Goal: Task Accomplishment & Management: Use online tool/utility

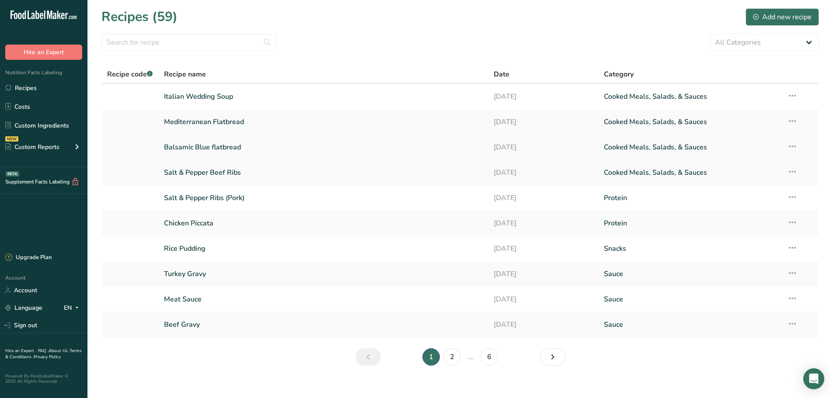
click at [227, 149] on link "Balsamic Blue flatbread" at bounding box center [324, 147] width 320 height 18
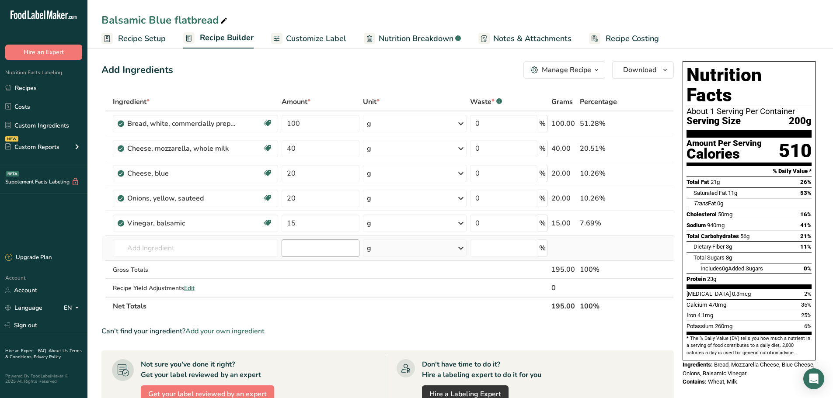
scroll to position [0, 0]
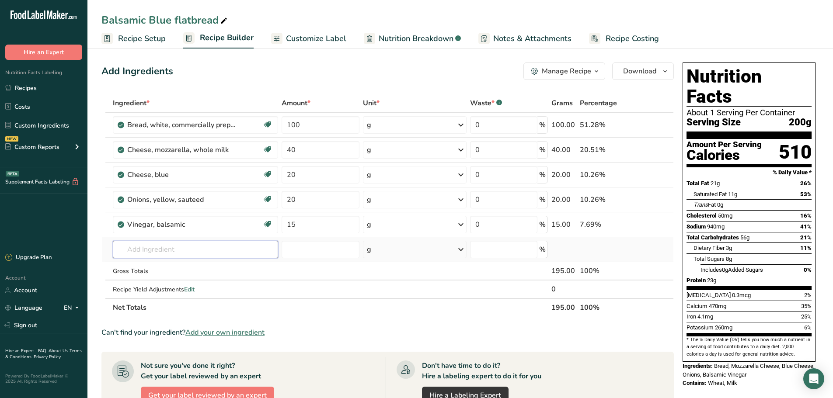
click at [183, 251] on input "text" at bounding box center [196, 249] width 166 height 17
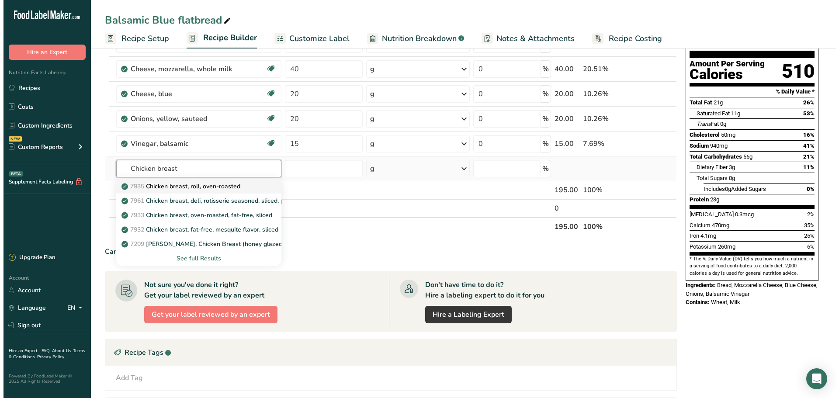
scroll to position [88, 0]
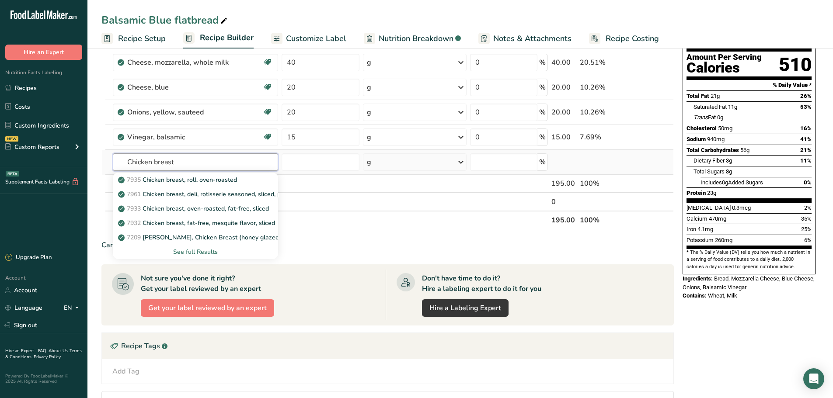
type input "Chicken breast"
click at [194, 252] on div "See full Results" at bounding box center [196, 251] width 152 height 9
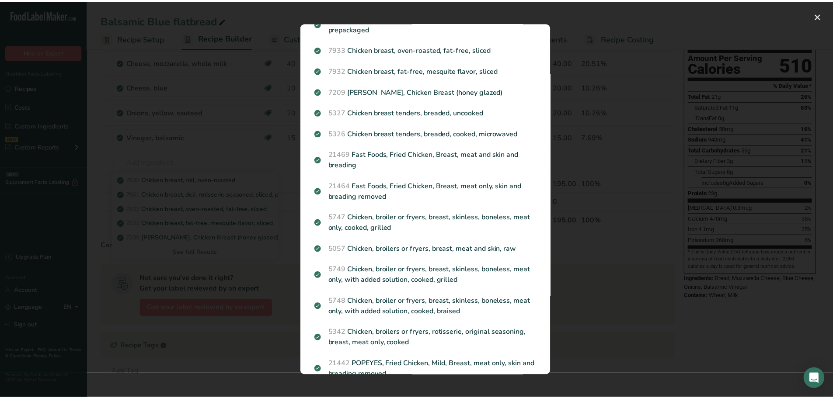
scroll to position [0, 0]
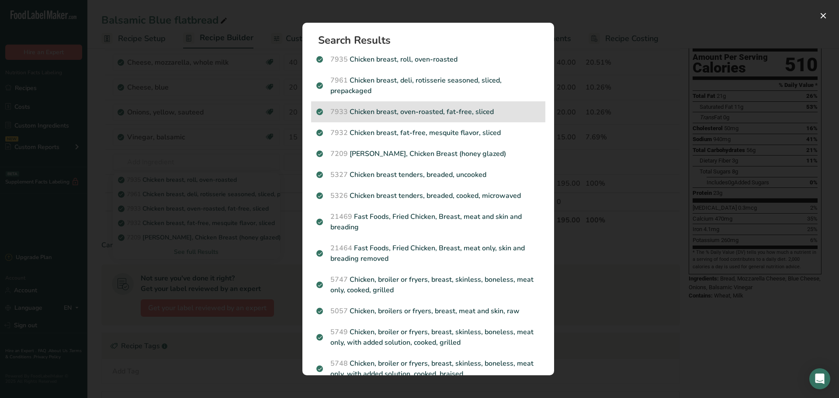
click at [402, 117] on div "7933 Chicken breast, oven-roasted, fat-free, sliced" at bounding box center [428, 111] width 234 height 21
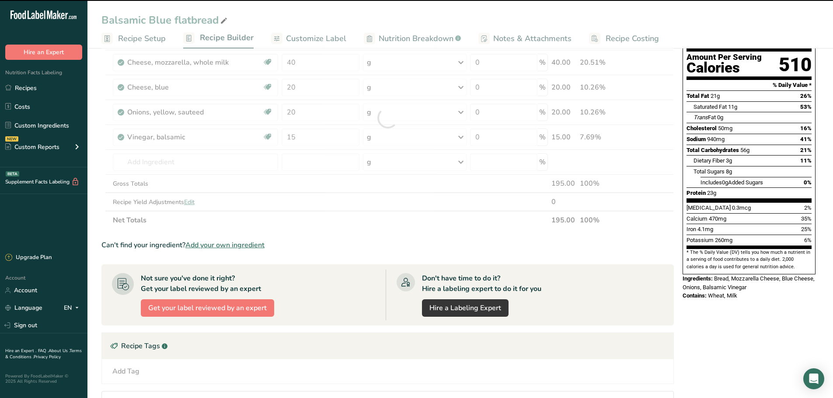
type input "0"
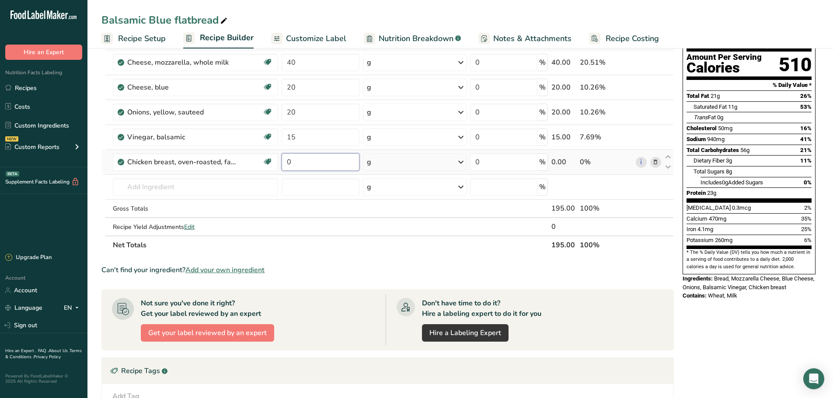
drag, startPoint x: 300, startPoint y: 163, endPoint x: 280, endPoint y: 163, distance: 20.6
click at [280, 163] on td "0" at bounding box center [320, 162] width 81 height 25
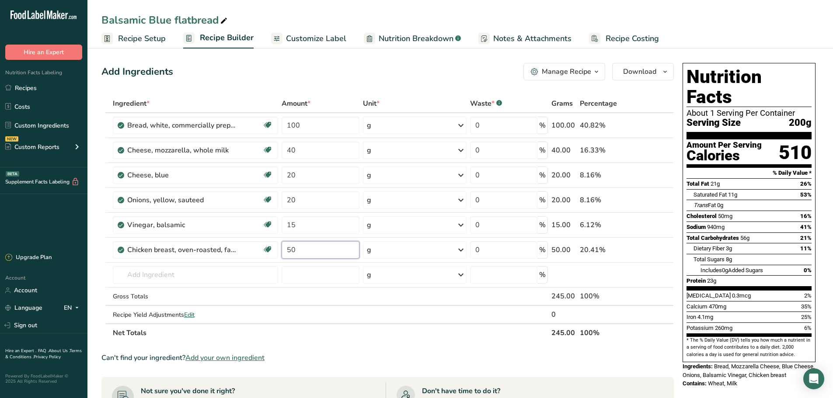
type input "50"
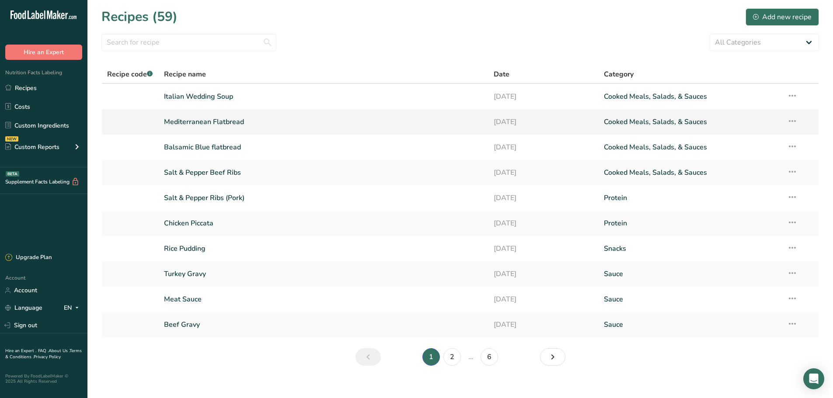
click at [209, 125] on link "Mediterranean Flatbread" at bounding box center [324, 122] width 320 height 18
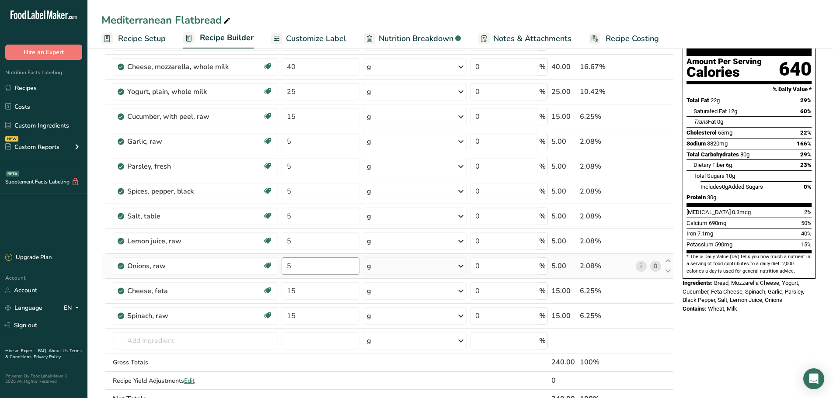
scroll to position [87, 0]
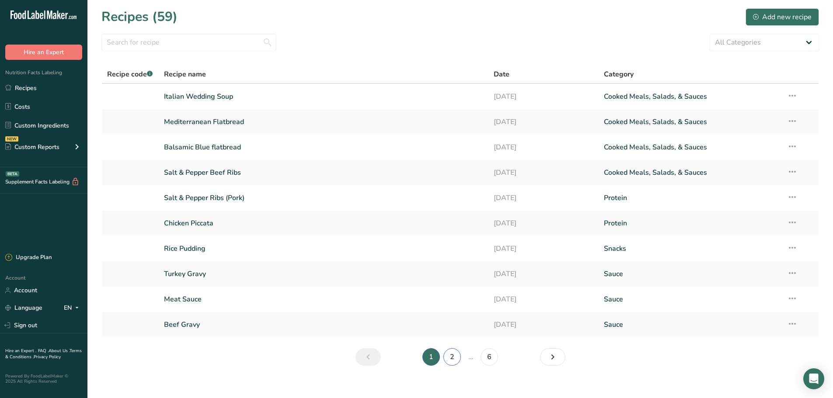
click at [453, 356] on link "2" at bounding box center [451, 356] width 17 height 17
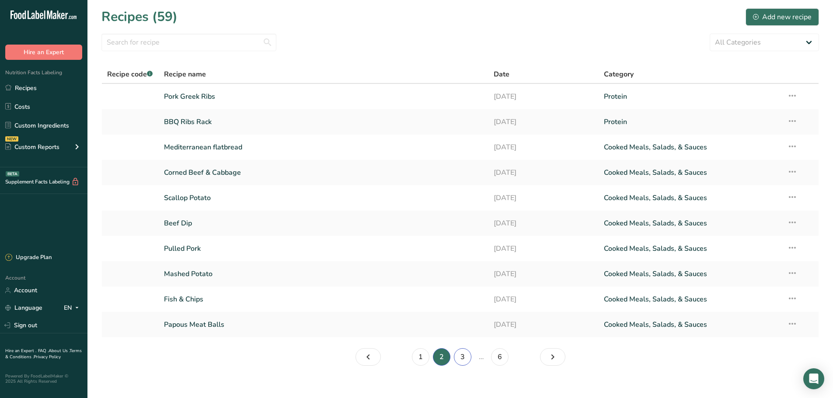
click at [462, 353] on link "3" at bounding box center [462, 356] width 17 height 17
